Goal: Navigation & Orientation: Find specific page/section

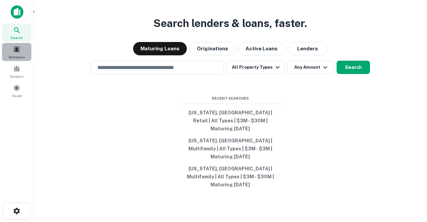
click at [12, 57] on span "Borrowers" at bounding box center [17, 56] width 16 height 5
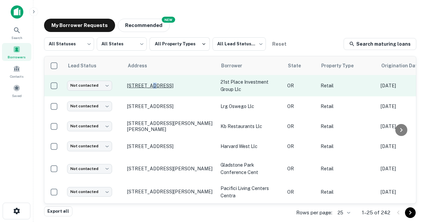
click at [152, 88] on p "51643 Huntington Rd La Pine, OR97739" at bounding box center [170, 86] width 87 height 6
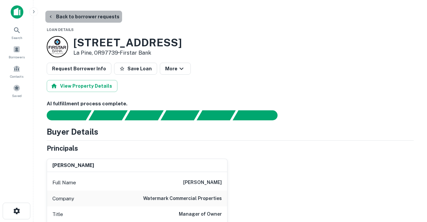
click at [92, 16] on button "Back to borrower requests" at bounding box center [83, 17] width 77 height 12
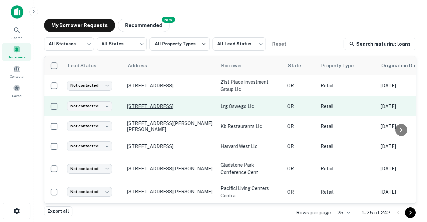
click at [146, 104] on p "15383 Bangy Rd Lake Oswego, OR97035" at bounding box center [170, 106] width 87 height 6
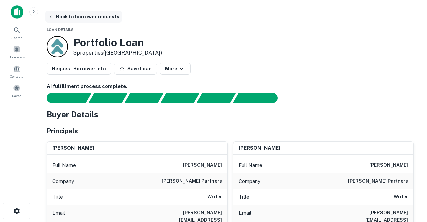
click at [96, 15] on button "Back to borrower requests" at bounding box center [83, 17] width 77 height 12
